Goal: Task Accomplishment & Management: Manage account settings

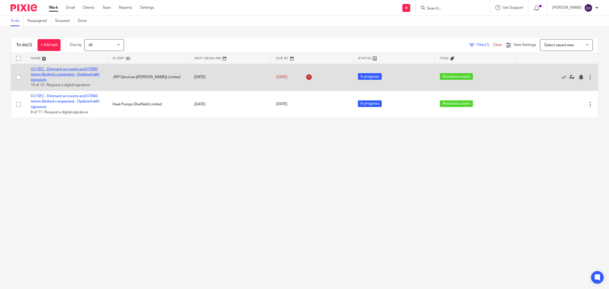
click at [55, 73] on link "CO SEC - Dormant accounts and CT600 return (limited companies) - Updated with s…" at bounding box center [65, 74] width 69 height 15
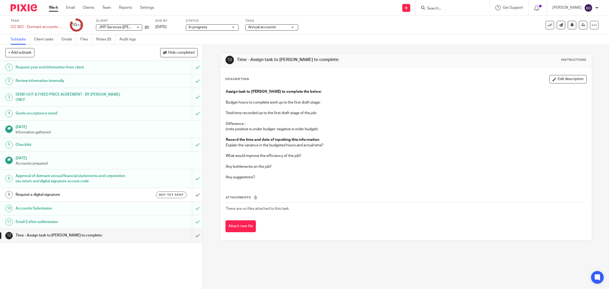
click at [62, 67] on h1 "Request year end information from client" at bounding box center [73, 67] width 114 height 8
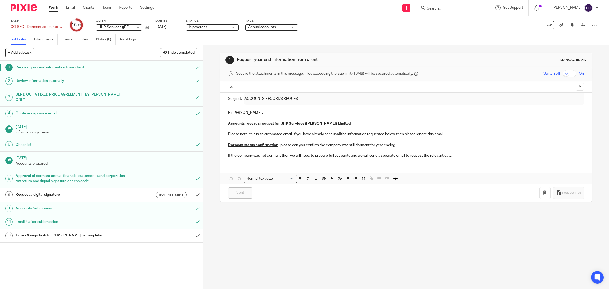
click at [38, 235] on link "12 Time - Assign task to Sophia to complete:" at bounding box center [96, 235] width 192 height 13
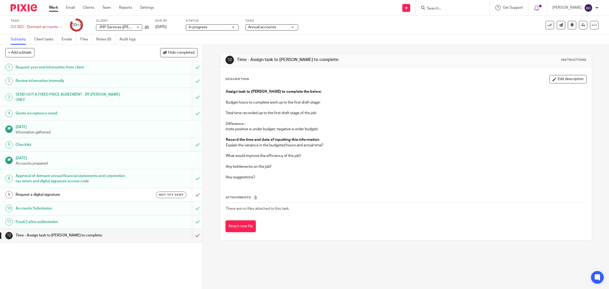
click at [103, 70] on h1 "Request year end information from client" at bounding box center [73, 67] width 114 height 8
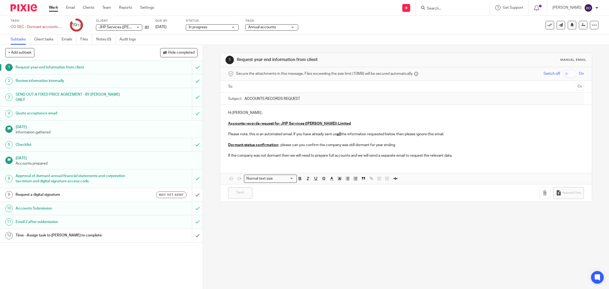
click at [47, 232] on h1 "Time - Assign task to [PERSON_NAME] to complete:" at bounding box center [73, 236] width 114 height 8
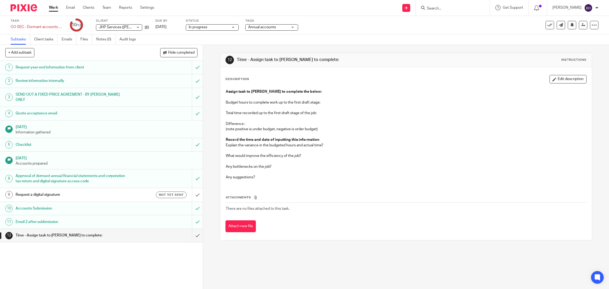
click at [142, 28] on div "JHP Services (Scot) Limited JHP Services (Scot) Limited" at bounding box center [119, 27] width 46 height 6
click at [38, 77] on h1 "Review information internally" at bounding box center [73, 81] width 114 height 8
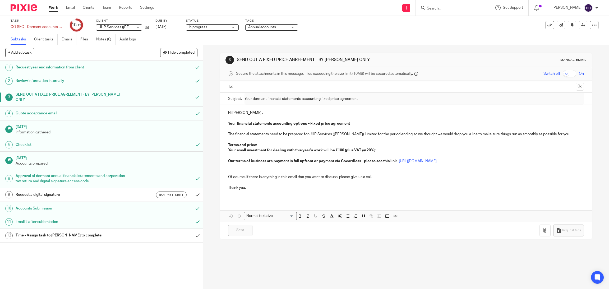
click at [356, 133] on p "The financial statements need to be prepared for JHP Services (Scot) Limited fo…" at bounding box center [406, 134] width 356 height 5
drag, startPoint x: 353, startPoint y: 135, endPoint x: 308, endPoint y: 136, distance: 45.2
click at [308, 136] on p "The financial statements need to be prepared for JHP Services (Scot) Limited fo…" at bounding box center [406, 134] width 356 height 5
copy p "JHP Services ([PERSON_NAME]) Limited"
click at [77, 232] on h1 "Time - Assign task to [PERSON_NAME] to complete:" at bounding box center [73, 236] width 114 height 8
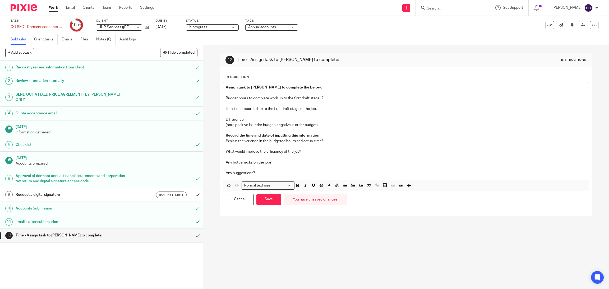
click at [322, 108] on p "Total time recorded up to the first draft stage of the job:" at bounding box center [406, 108] width 361 height 5
click at [264, 118] on p "Difference :" at bounding box center [406, 119] width 361 height 5
click at [266, 203] on button "Save" at bounding box center [268, 199] width 25 height 11
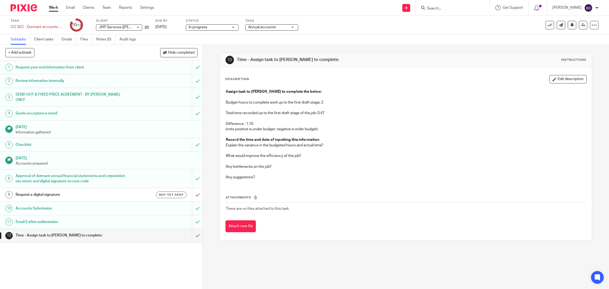
click at [256, 122] on p "Difference : 1.10" at bounding box center [406, 123] width 361 height 5
click at [571, 97] on p at bounding box center [406, 96] width 361 height 5
click at [558, 81] on button "Edit description" at bounding box center [567, 79] width 37 height 8
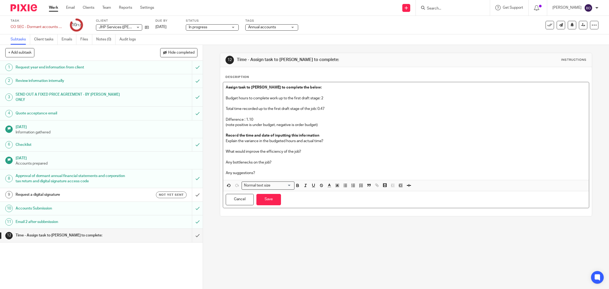
click at [255, 118] on p "Difference : 1.10" at bounding box center [406, 119] width 361 height 5
click at [267, 200] on button "Save" at bounding box center [268, 199] width 25 height 11
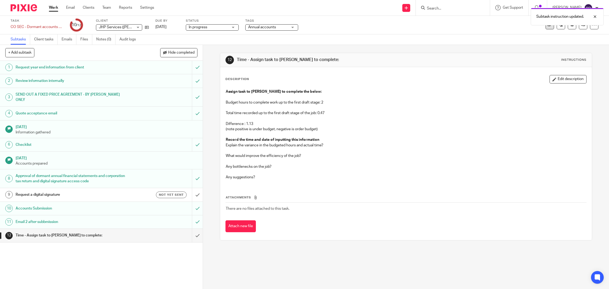
click at [547, 27] on icon at bounding box center [549, 24] width 5 height 5
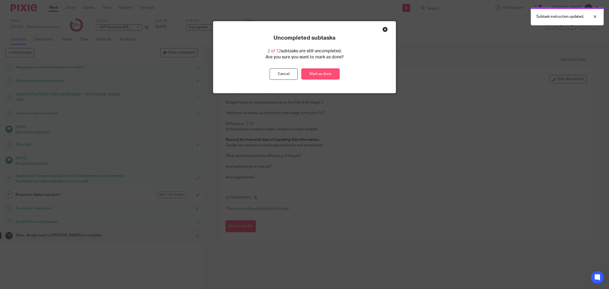
click at [316, 73] on link "Mark as done" at bounding box center [320, 73] width 38 height 11
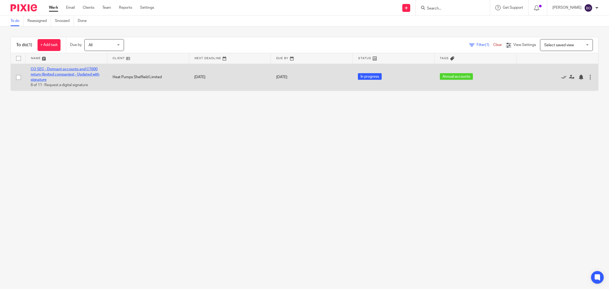
click at [46, 73] on link "CO SEC - Dormant accounts and CT600 return (limited companies) - Updated with s…" at bounding box center [65, 74] width 69 height 15
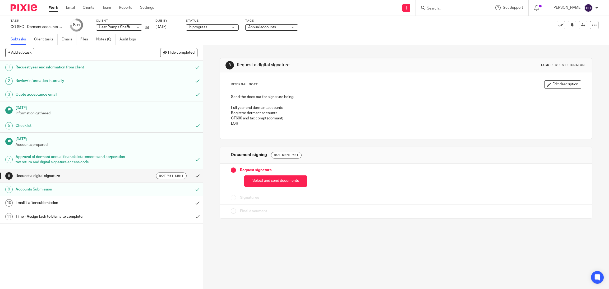
click at [53, 67] on h1 "Request year end information from client" at bounding box center [73, 67] width 114 height 8
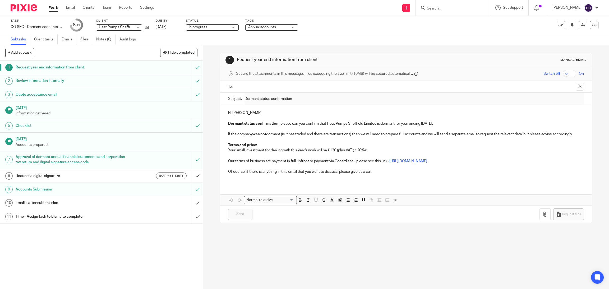
click at [53, 218] on h1 "Time - Assign task to Bisma to complete:" at bounding box center [73, 217] width 114 height 8
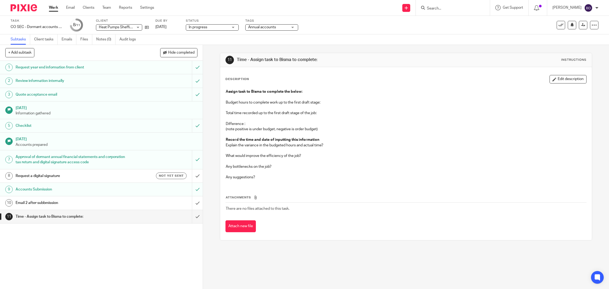
drag, startPoint x: 360, startPoint y: 98, endPoint x: 548, endPoint y: 80, distance: 189.1
click at [549, 80] on button "Edit description" at bounding box center [567, 79] width 37 height 8
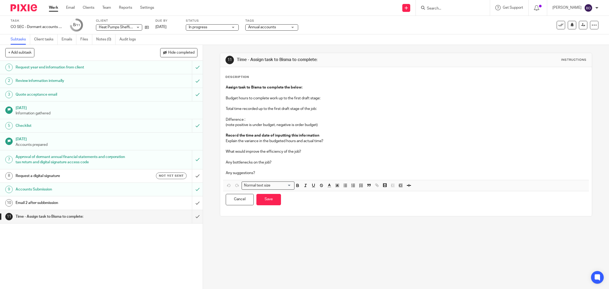
click at [548, 80] on div "Description Assign task to Bisma to complete the below: Budget hours to complet…" at bounding box center [405, 141] width 361 height 133
click at [344, 92] on p at bounding box center [406, 92] width 361 height 5
click at [336, 96] on p "Budget hours to complete work up to the first draft stage:" at bounding box center [406, 98] width 361 height 5
click at [321, 113] on p at bounding box center [406, 114] width 361 height 5
click at [317, 108] on p "Total time recorded up to the first draft stage of the job:" at bounding box center [406, 108] width 361 height 5
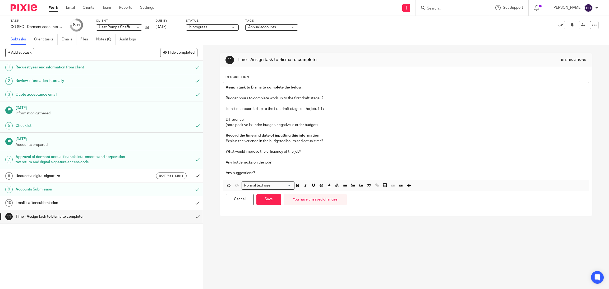
click at [251, 119] on p "Difference :" at bounding box center [406, 119] width 361 height 5
click at [244, 120] on p "Difference : 33" at bounding box center [406, 119] width 361 height 5
drag, startPoint x: 264, startPoint y: 204, endPoint x: 280, endPoint y: 215, distance: 19.9
click at [280, 215] on div "Description Assign task to Bisma to complete the below: Budget hours to complet…" at bounding box center [406, 141] width 372 height 149
click at [268, 199] on button "Save" at bounding box center [268, 199] width 25 height 11
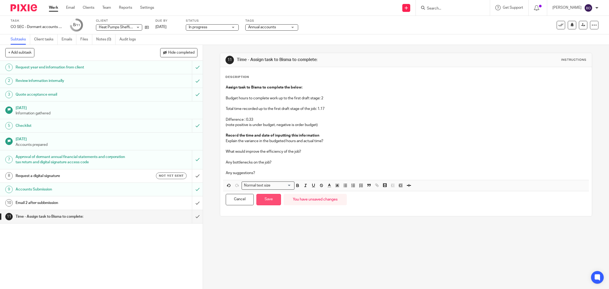
click at [270, 200] on button "Save" at bounding box center [268, 199] width 25 height 11
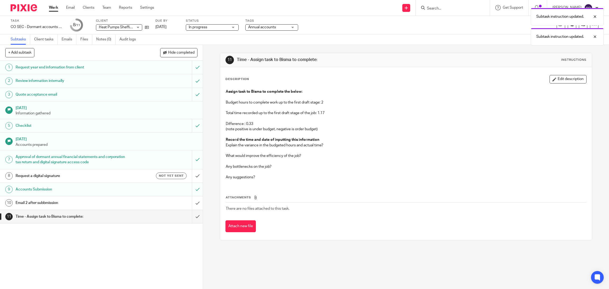
click at [553, 26] on div "Subtask instruction updated. Subtask instruction updated." at bounding box center [453, 25] width 299 height 40
click at [558, 26] on icon at bounding box center [560, 24] width 5 height 5
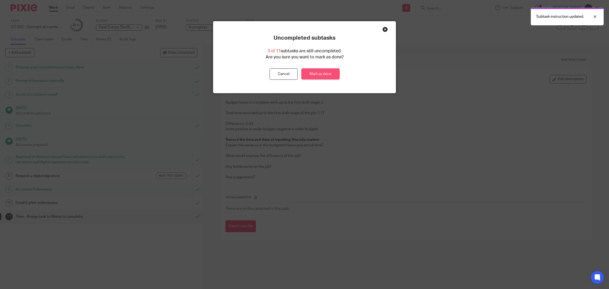
click at [313, 75] on link "Mark as done" at bounding box center [320, 73] width 38 height 11
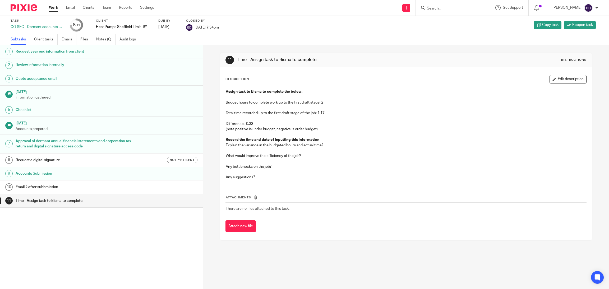
click at [53, 10] on link "Work" at bounding box center [53, 7] width 9 height 5
